Goal: Navigation & Orientation: Find specific page/section

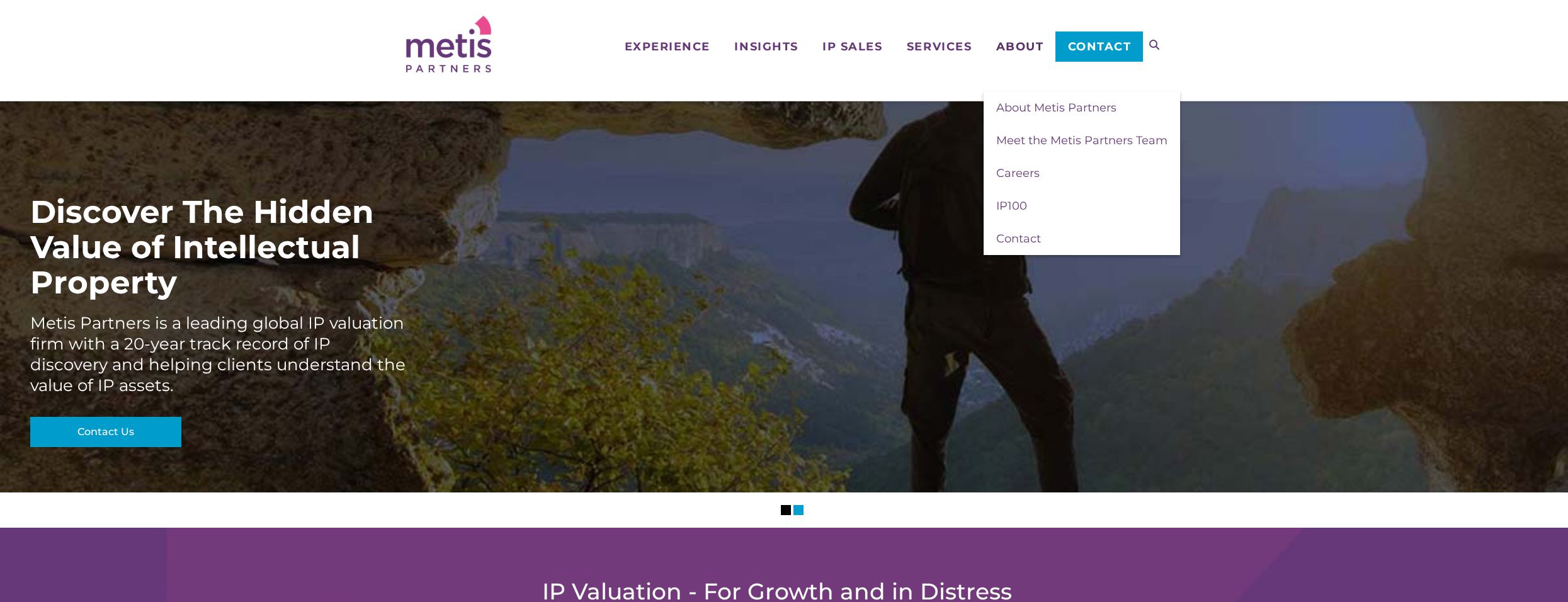
click at [1012, 48] on span "About" at bounding box center [1020, 46] width 48 height 11
click at [1020, 139] on span "Meet the Metis Partners Team" at bounding box center [1082, 140] width 172 height 14
